Goal: Navigation & Orientation: Find specific page/section

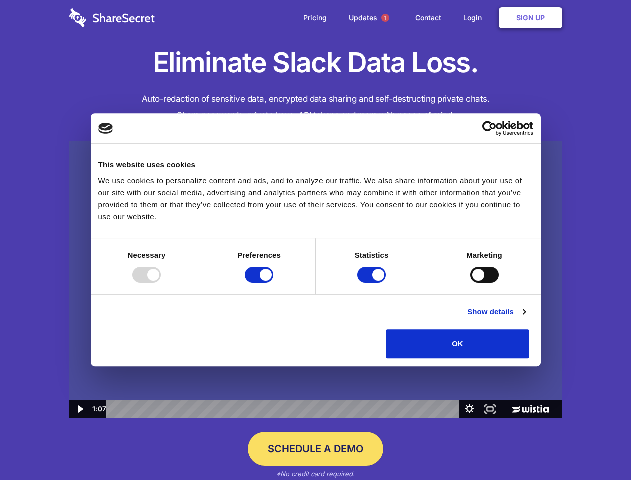
click at [315, 240] on img at bounding box center [315, 279] width 493 height 277
click at [161, 283] on div at bounding box center [146, 275] width 28 height 16
click at [273, 283] on input "Preferences" at bounding box center [259, 275] width 28 height 16
checkbox input "false"
click at [373, 283] on input "Statistics" at bounding box center [371, 275] width 28 height 16
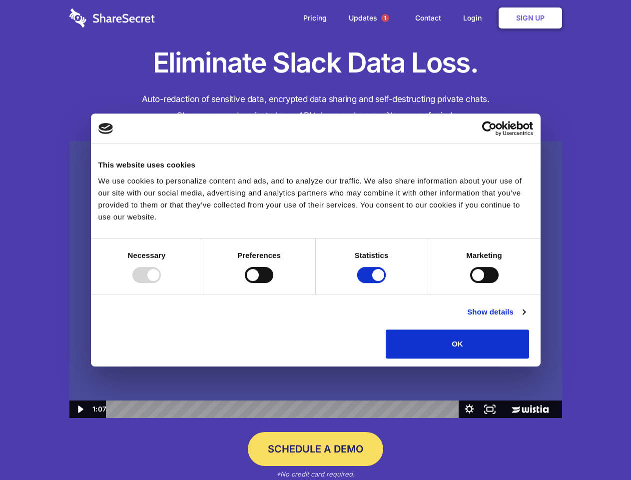
checkbox input "false"
click at [470, 283] on input "Marketing" at bounding box center [484, 275] width 28 height 16
checkbox input "true"
click at [525, 318] on link "Show details" at bounding box center [496, 312] width 58 height 12
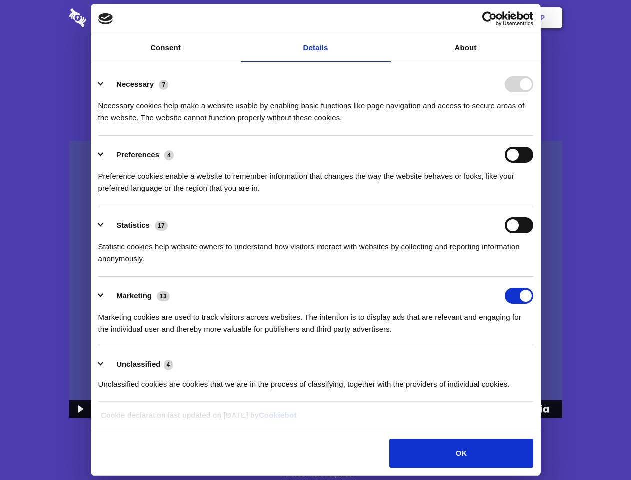
click at [537, 362] on ul "Necessary 7 Necessary cookies help make a website usable by enabling basic func…" at bounding box center [315, 233] width 444 height 337
click at [385, 18] on span "1" at bounding box center [385, 18] width 8 height 8
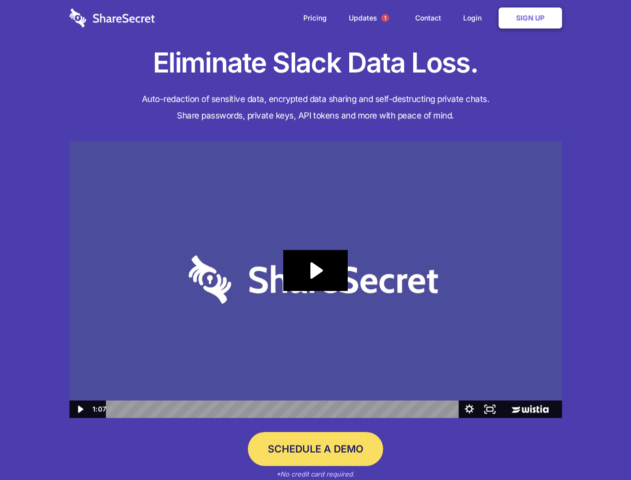
click at [316, 279] on icon "Play Video: Sharesecret Slack Extension" at bounding box center [315, 270] width 64 height 41
